Goal: Task Accomplishment & Management: Use online tool/utility

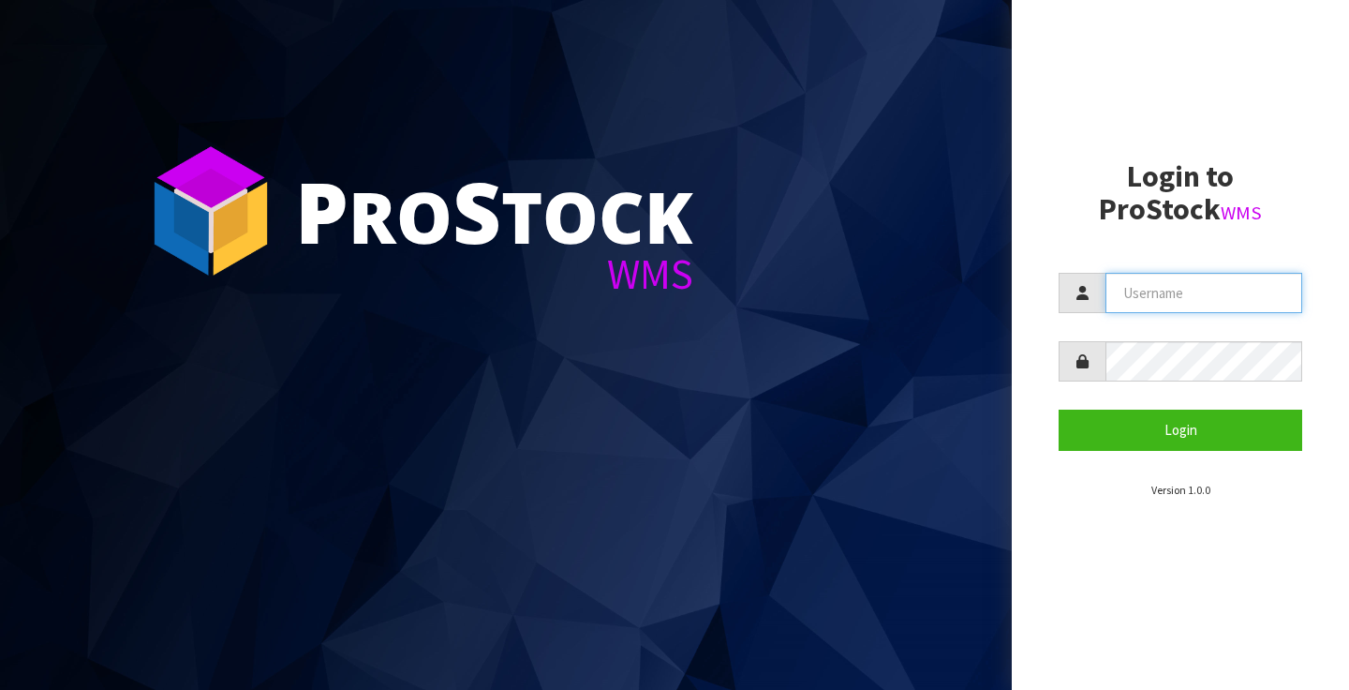
type input "[PERSON_NAME][EMAIL_ADDRESS][PERSON_NAME][DOMAIN_NAME]"
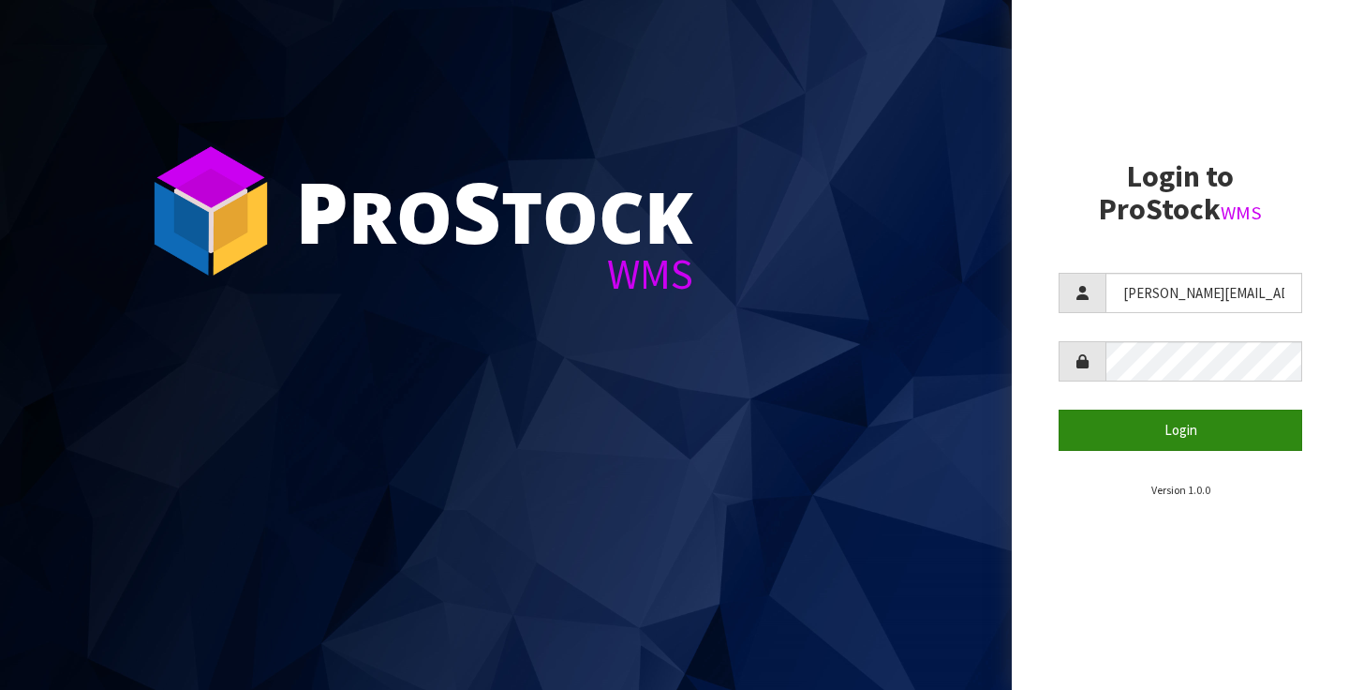
click at [1179, 424] on button "Login" at bounding box center [1181, 429] width 244 height 40
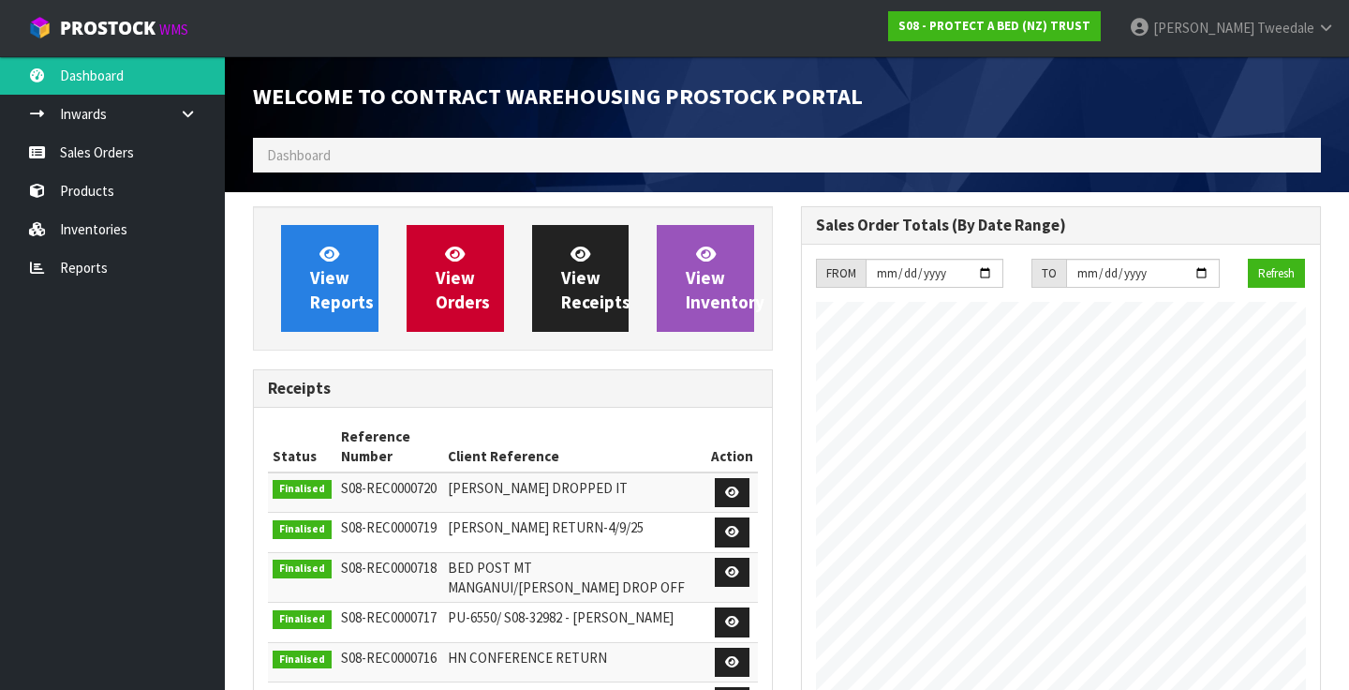
scroll to position [1093, 548]
click at [108, 278] on link "Reports" at bounding box center [112, 267] width 225 height 38
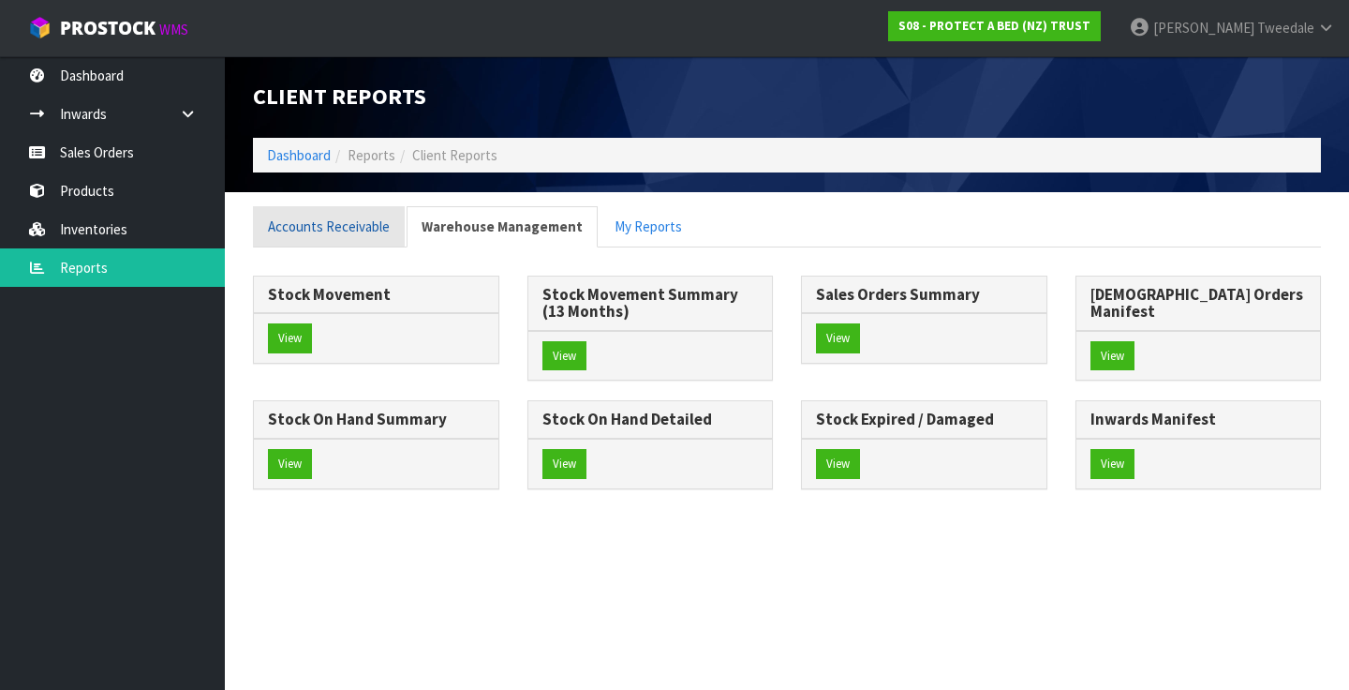
click at [309, 222] on link "Accounts Receivable" at bounding box center [329, 226] width 152 height 40
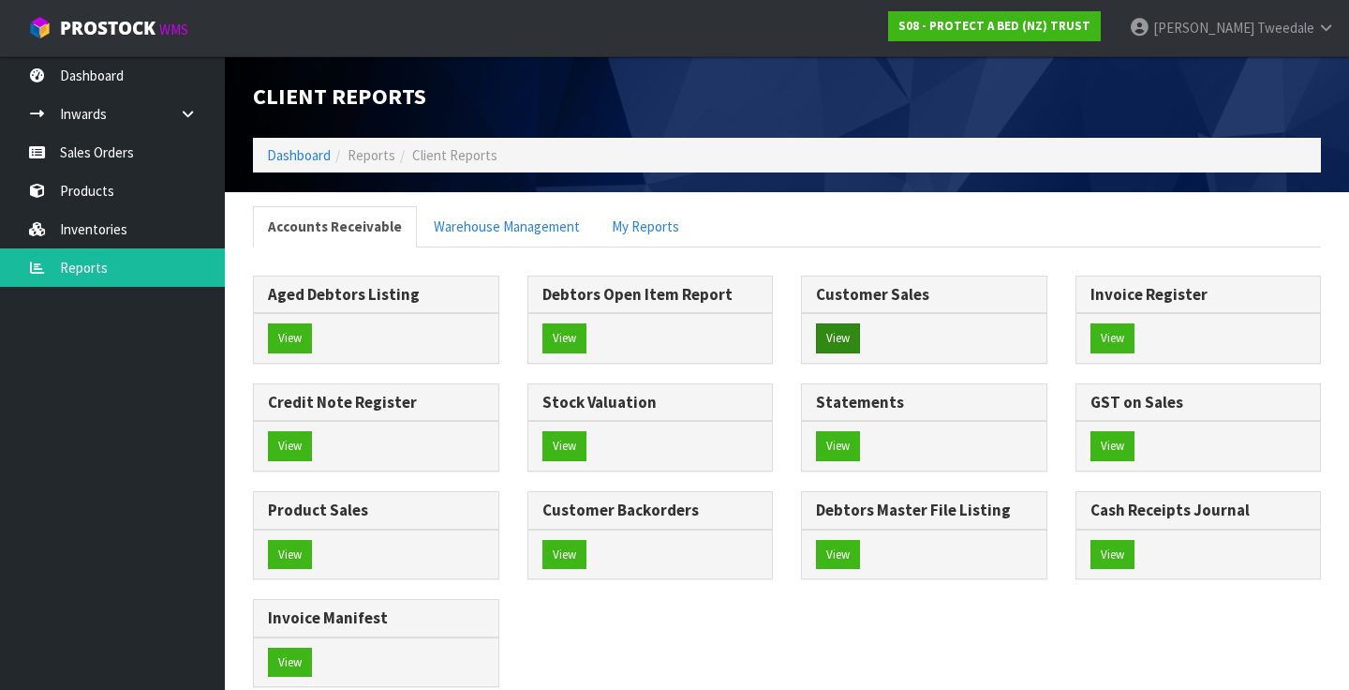
click at [841, 333] on button "View" at bounding box center [838, 338] width 44 height 30
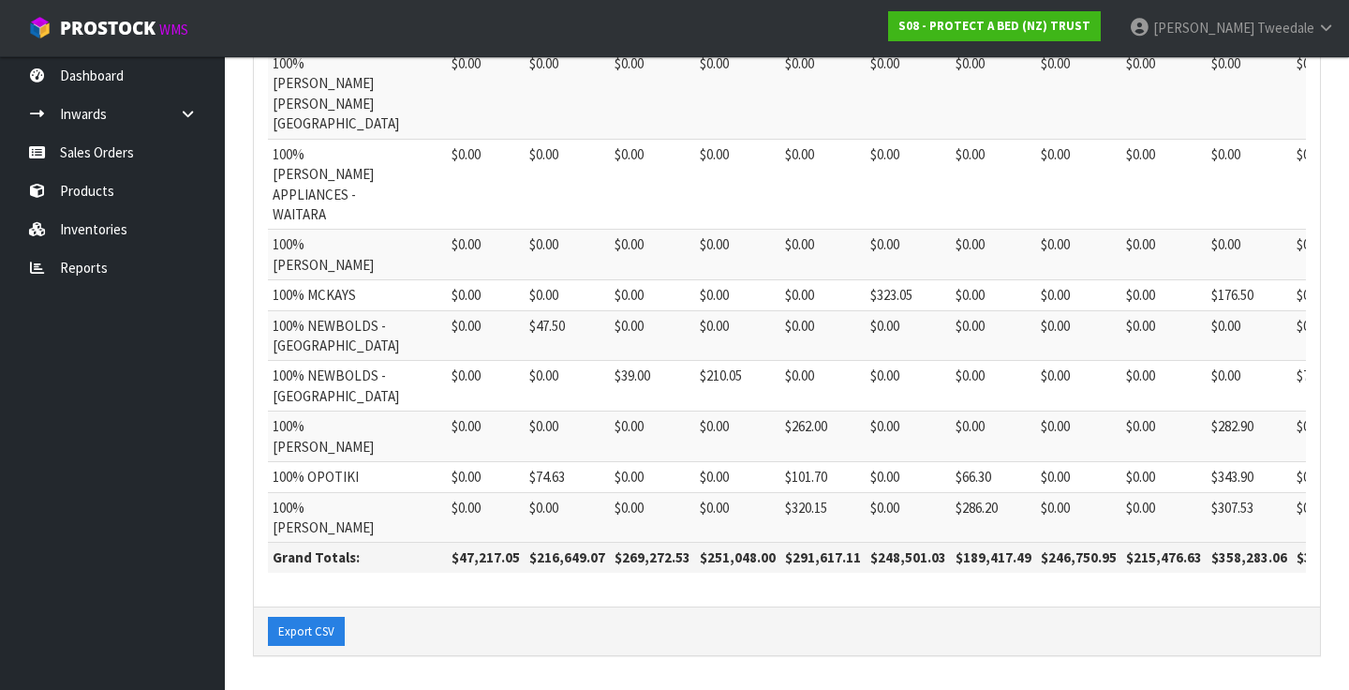
scroll to position [1324, 0]
click at [80, 266] on link "Reports" at bounding box center [112, 267] width 225 height 38
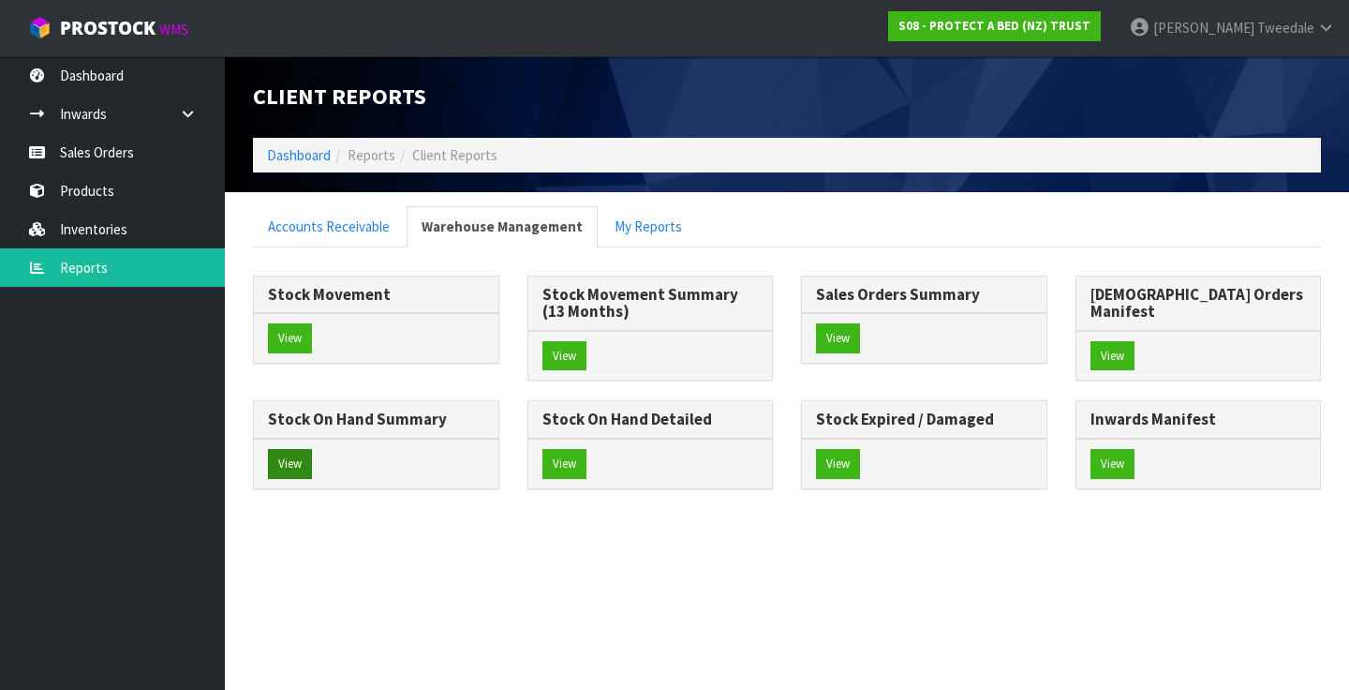
click at [312, 449] on button "View" at bounding box center [290, 464] width 44 height 30
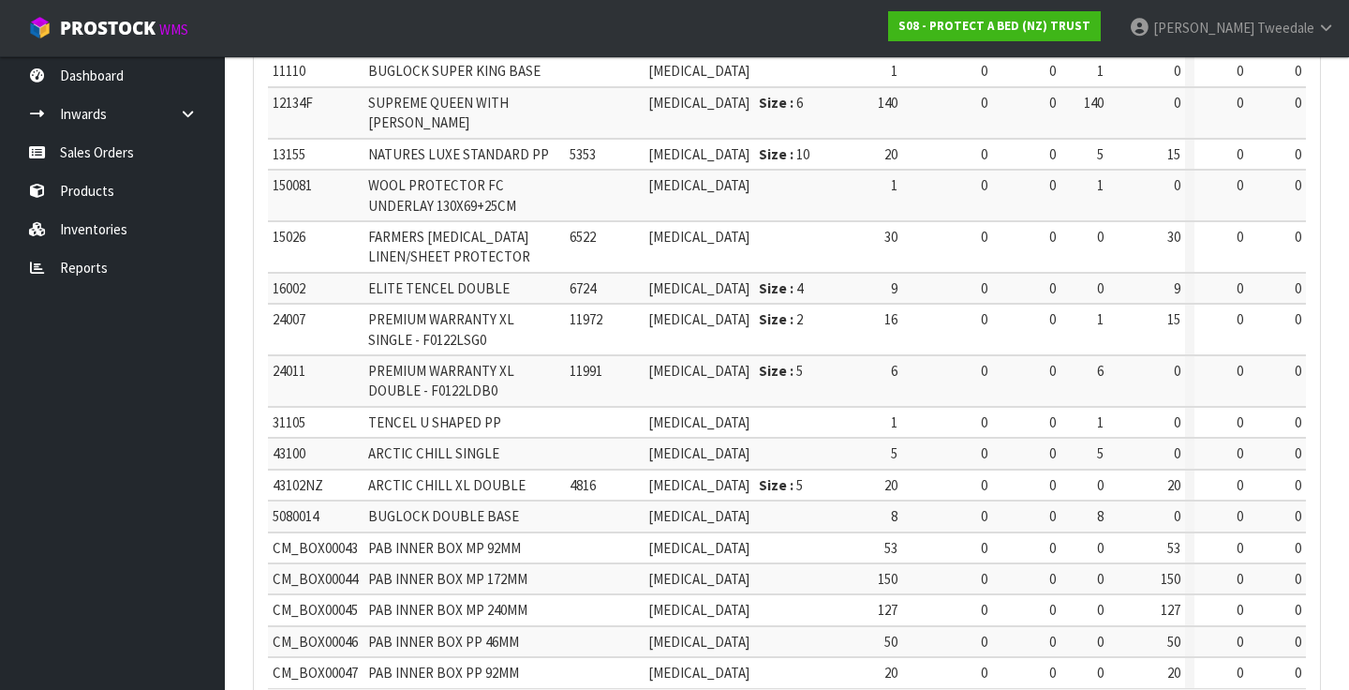
scroll to position [748, 0]
click at [1323, 26] on icon at bounding box center [1326, 28] width 18 height 14
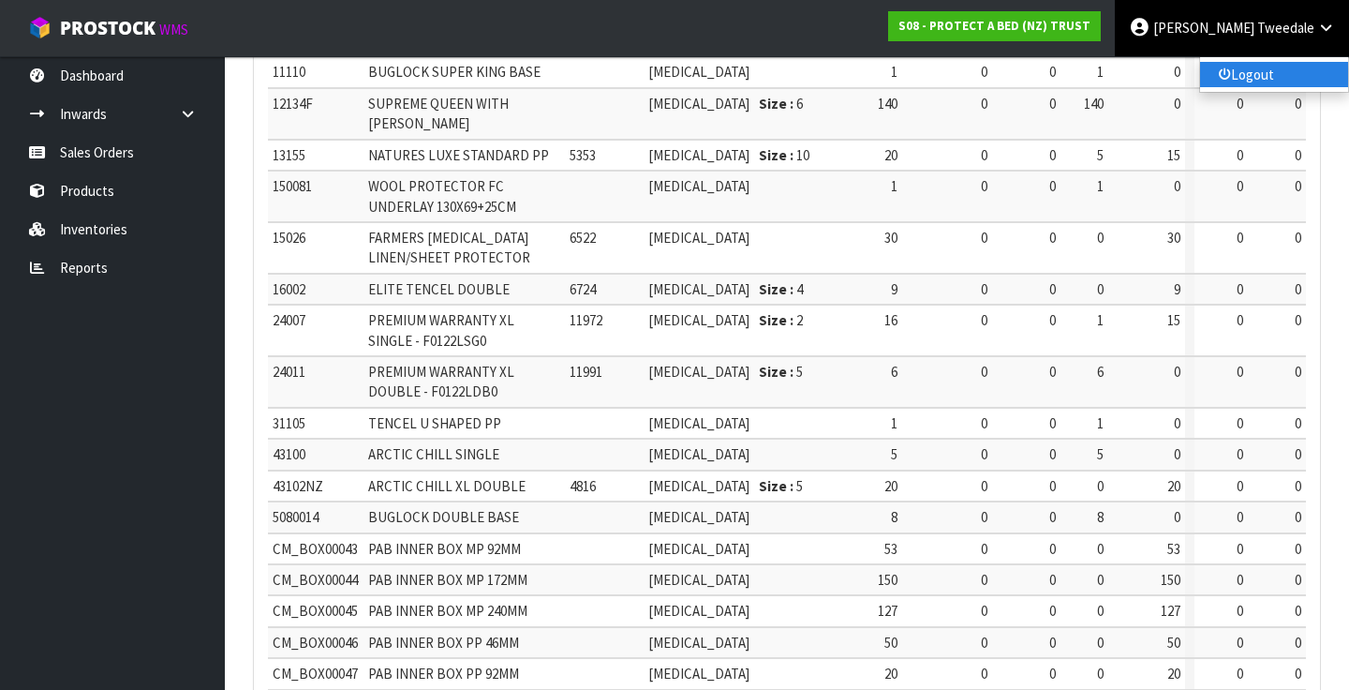
click at [1237, 75] on link "Logout" at bounding box center [1274, 74] width 148 height 25
